Goal: Task Accomplishment & Management: Use online tool/utility

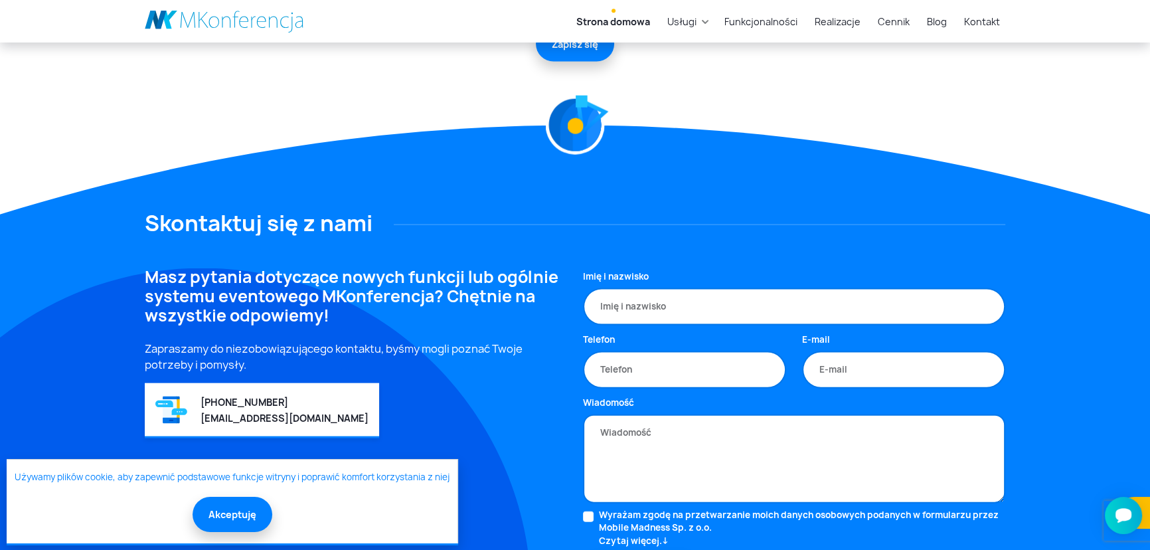
scroll to position [3621, 0]
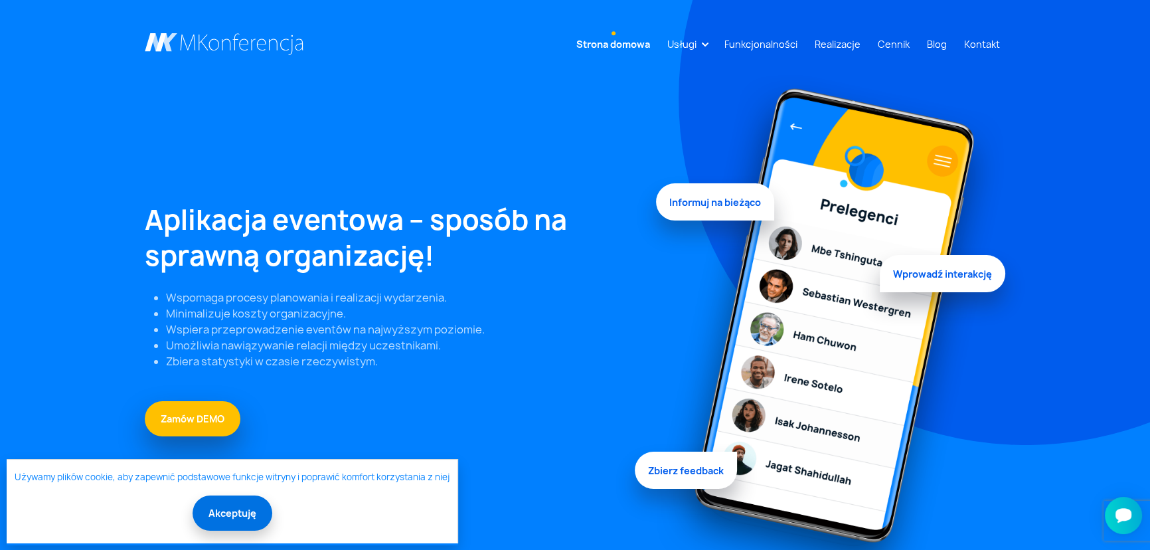
click at [232, 514] on button "Akceptuję" at bounding box center [233, 512] width 80 height 35
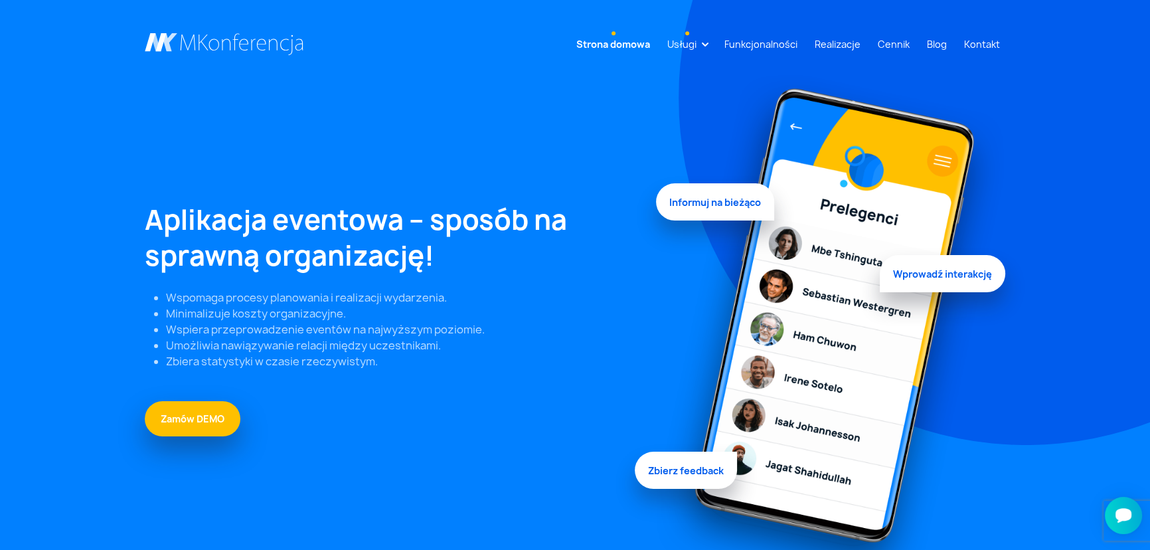
click at [676, 42] on link "Usługi" at bounding box center [682, 44] width 40 height 25
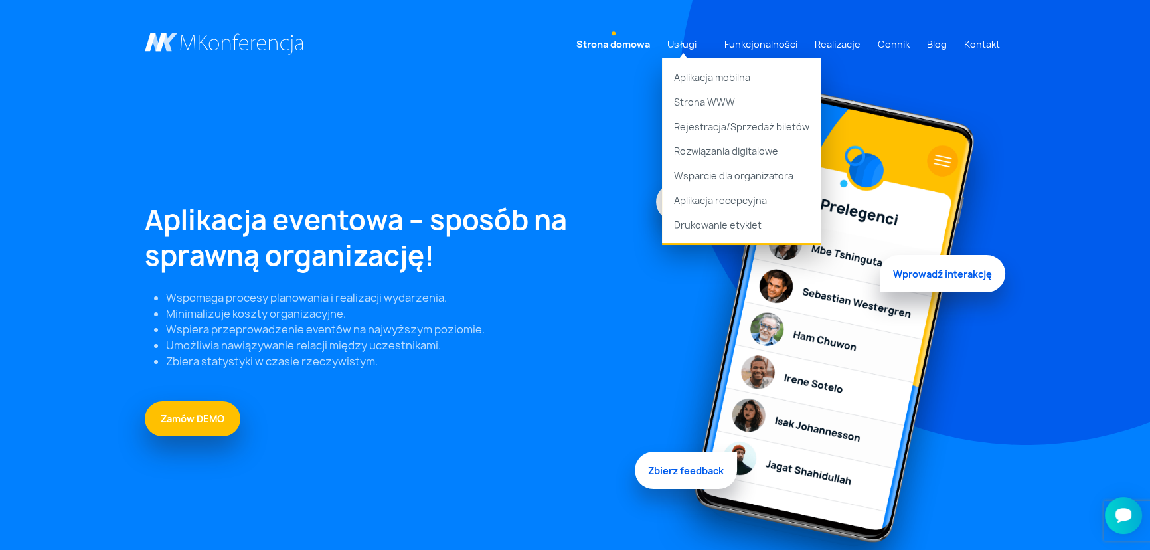
click at [943, 283] on span "Wprowadź interakcję" at bounding box center [942, 276] width 125 height 37
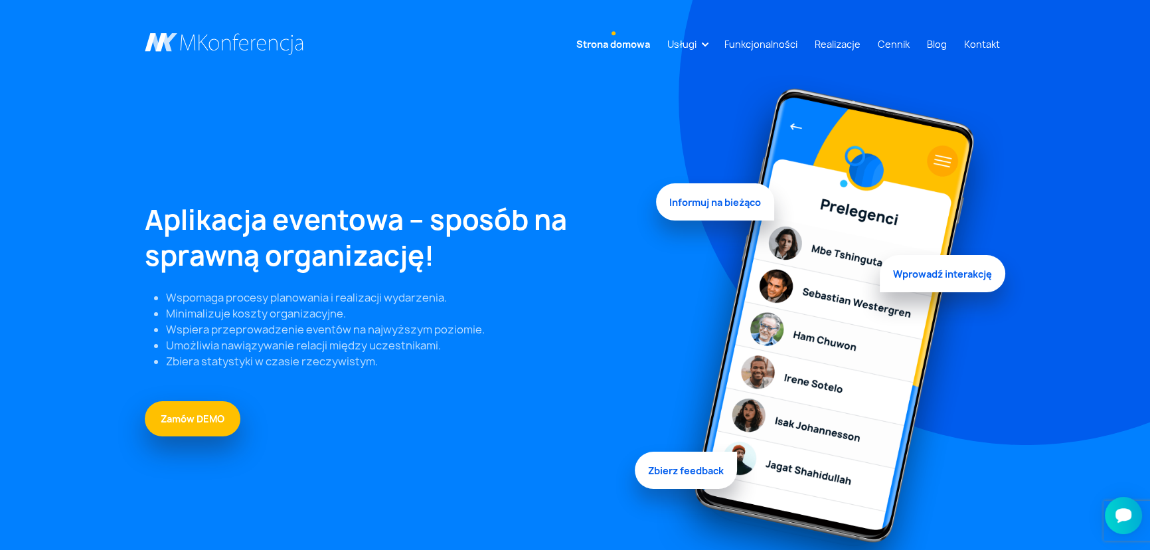
click at [915, 281] on span "Wprowadź interakcję" at bounding box center [942, 270] width 125 height 37
